Goal: Task Accomplishment & Management: Use online tool/utility

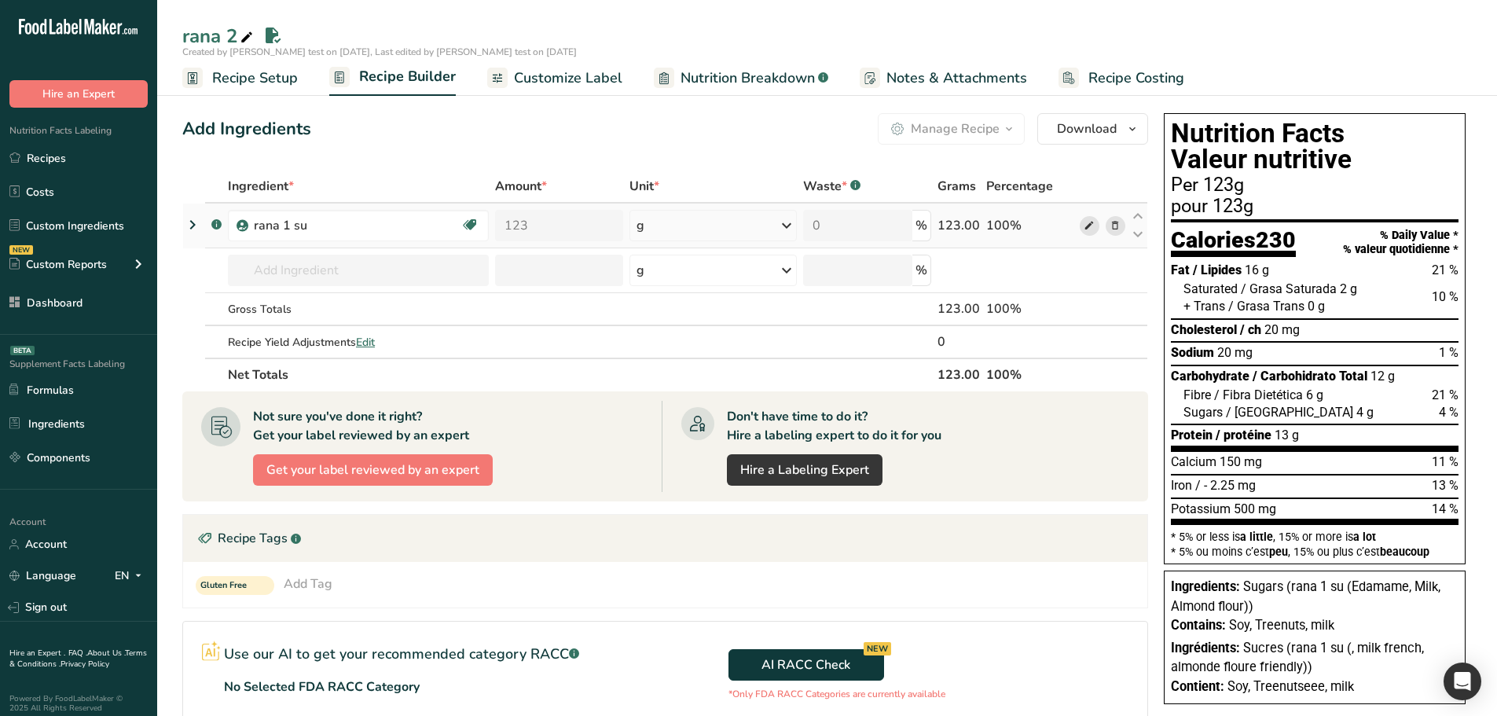
click at [1095, 226] on icon at bounding box center [1089, 226] width 11 height 17
click at [193, 228] on icon at bounding box center [192, 225] width 19 height 28
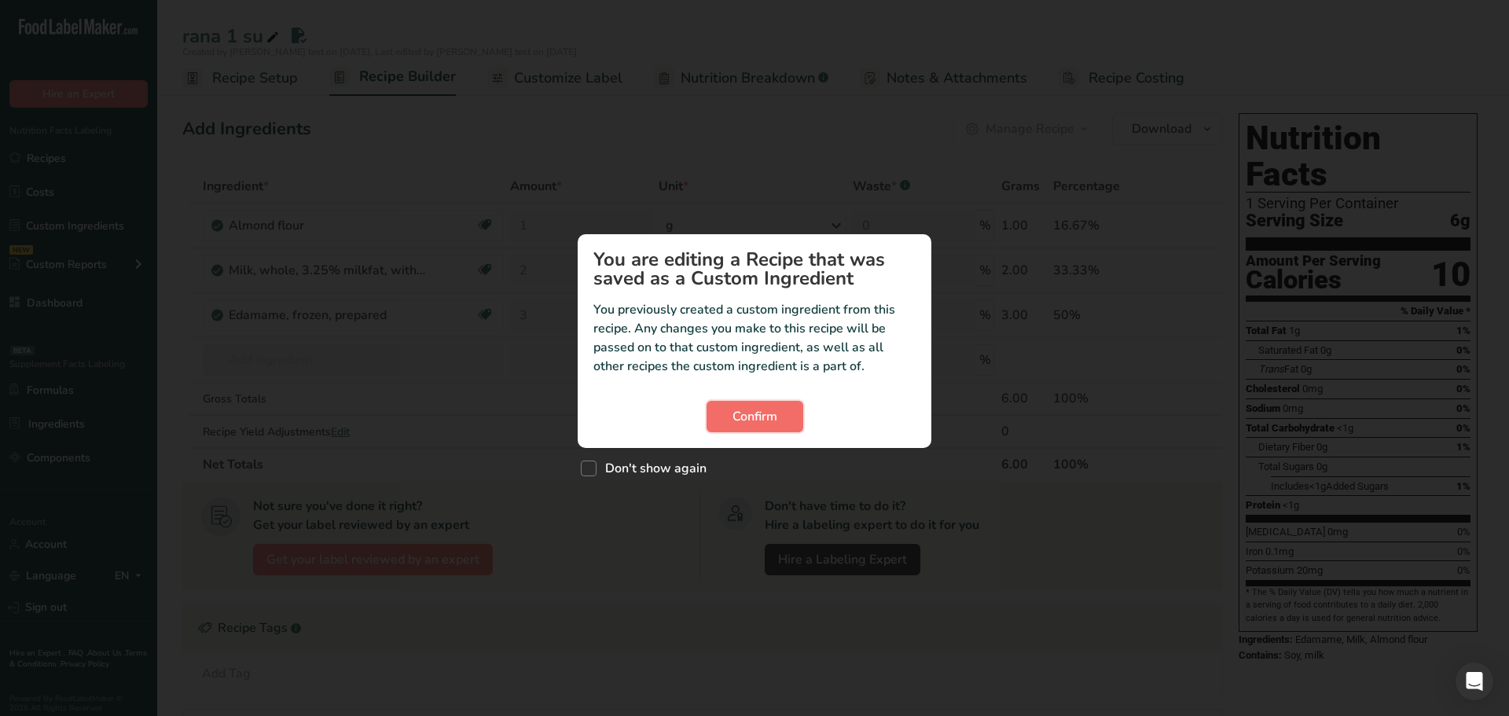
click at [765, 427] on button "Confirm" at bounding box center [754, 416] width 97 height 31
click at [758, 414] on span "Confirm" at bounding box center [754, 416] width 45 height 19
